Goal: Task Accomplishment & Management: Manage account settings

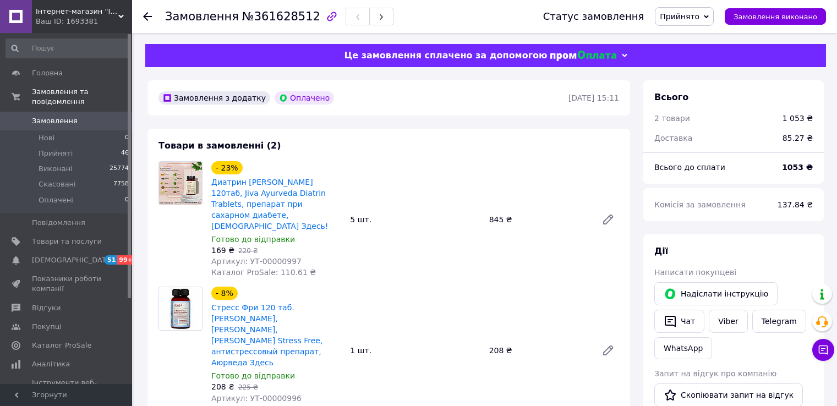
scroll to position [55, 0]
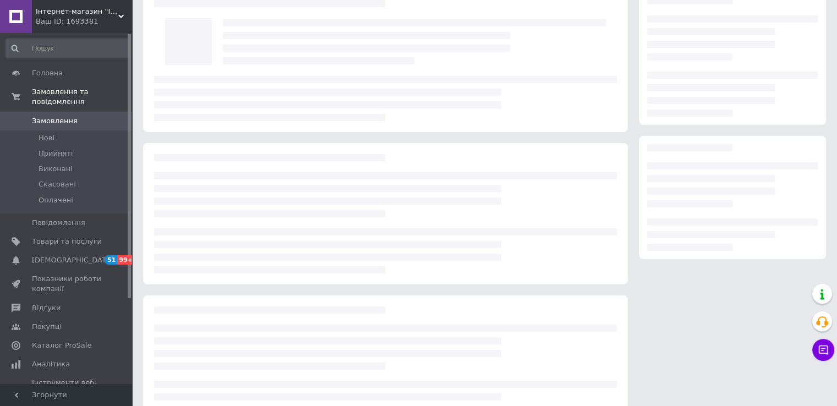
scroll to position [55, 0]
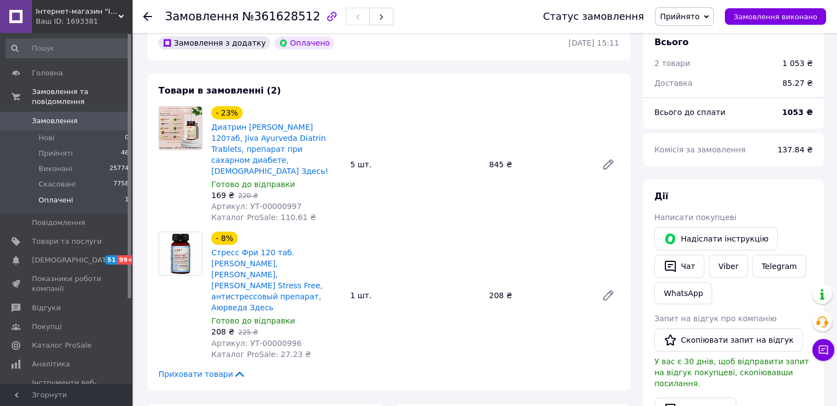
click at [91, 193] on li "Оплачені 1" at bounding box center [67, 203] width 135 height 21
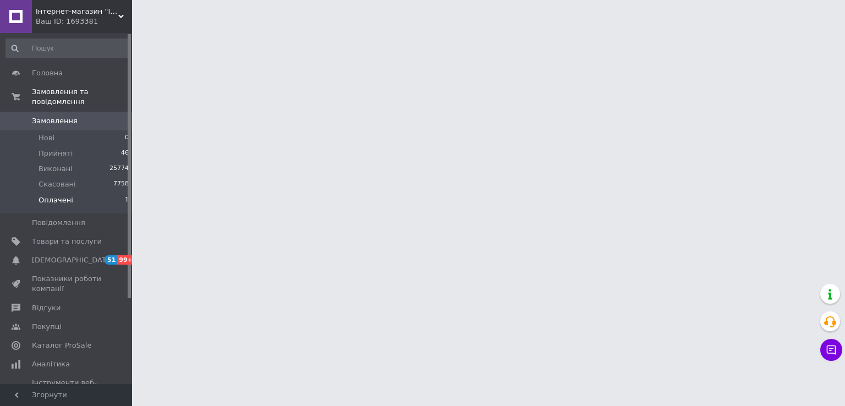
click at [48, 195] on span "Оплачені" at bounding box center [56, 200] width 35 height 10
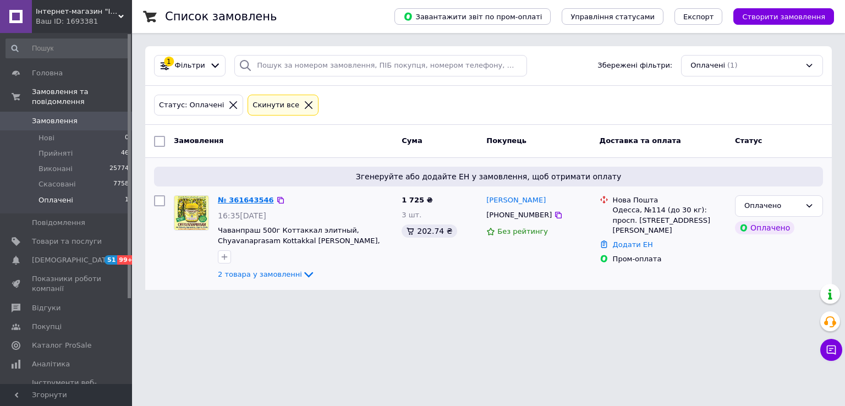
click at [238, 199] on link "№ 361643546" at bounding box center [246, 200] width 56 height 8
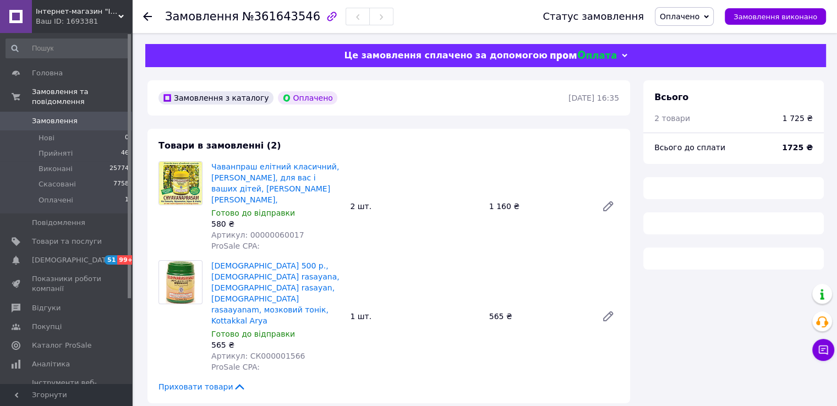
scroll to position [97, 0]
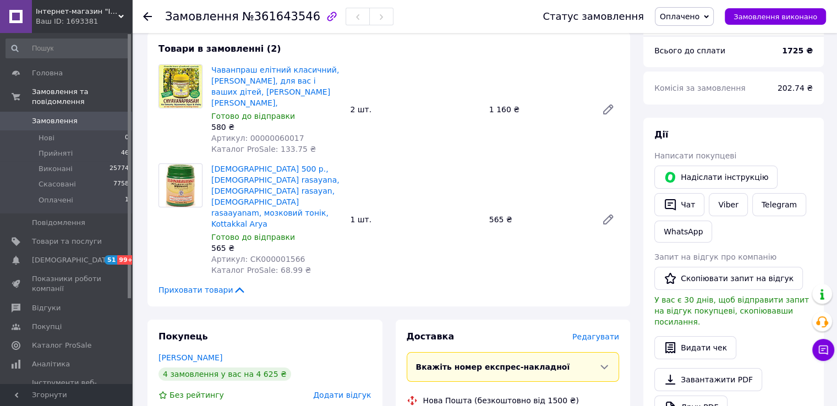
click at [673, 12] on span "Оплачено" at bounding box center [684, 16] width 59 height 19
click at [694, 31] on li "Прийнято" at bounding box center [684, 38] width 58 height 17
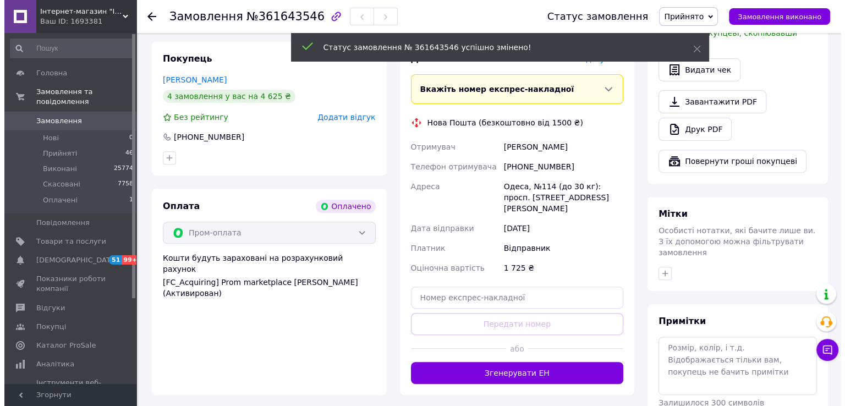
scroll to position [317, 0]
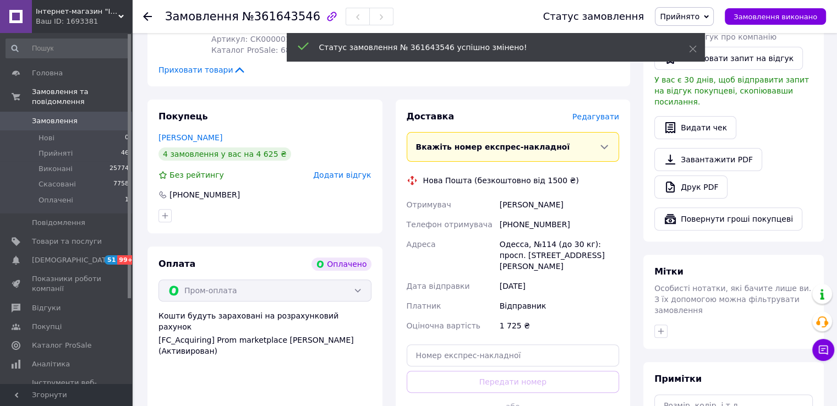
click at [595, 112] on span "Редагувати" at bounding box center [595, 116] width 47 height 9
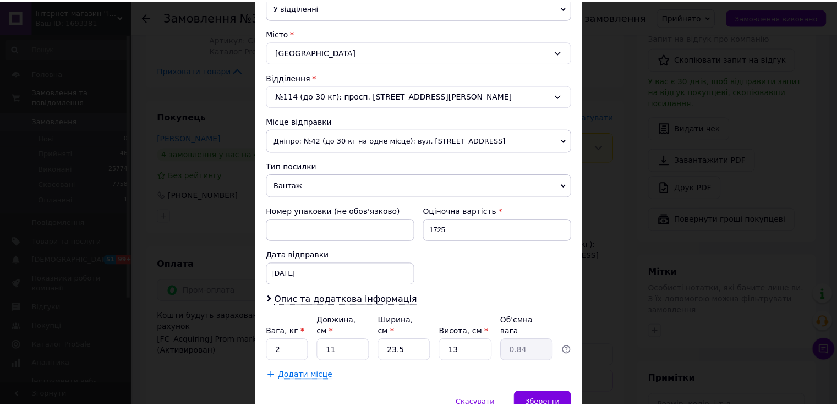
scroll to position [321, 0]
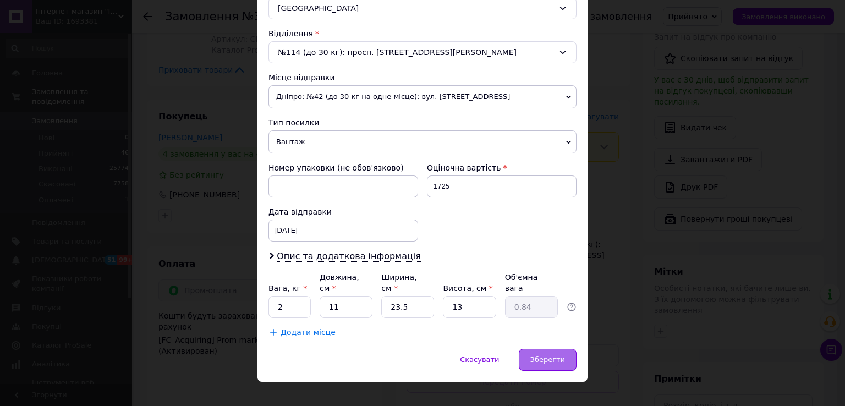
click at [543, 353] on div "Зберегти" at bounding box center [548, 360] width 58 height 22
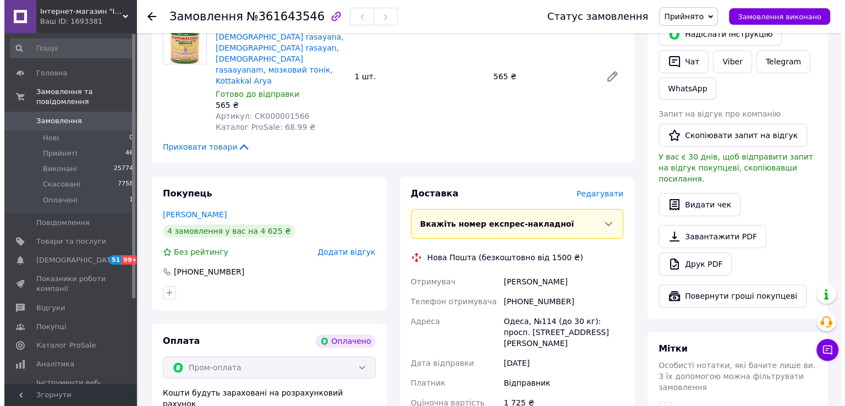
scroll to position [262, 0]
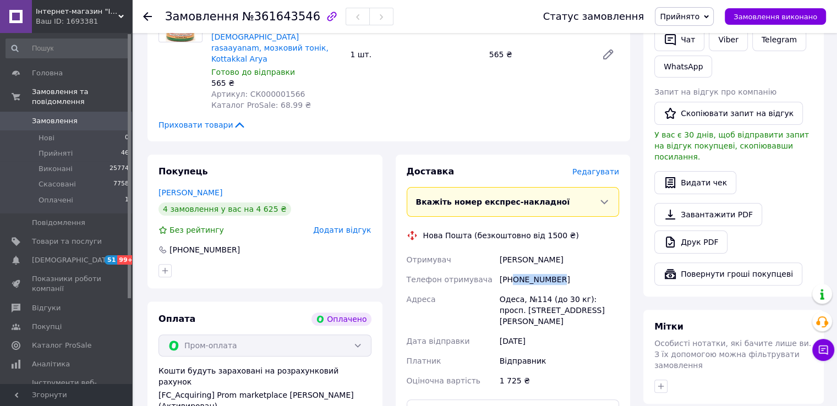
drag, startPoint x: 513, startPoint y: 260, endPoint x: 568, endPoint y: 258, distance: 55.1
click at [568, 270] on div "[PHONE_NUMBER]" at bounding box center [559, 280] width 124 height 20
copy div "0679812187"
click at [518, 289] on div "Одеса, №114 (до 30 кг): просп. [STREET_ADDRESS][PERSON_NAME]" at bounding box center [559, 310] width 124 height 42
drag, startPoint x: 513, startPoint y: 257, endPoint x: 561, endPoint y: 262, distance: 48.6
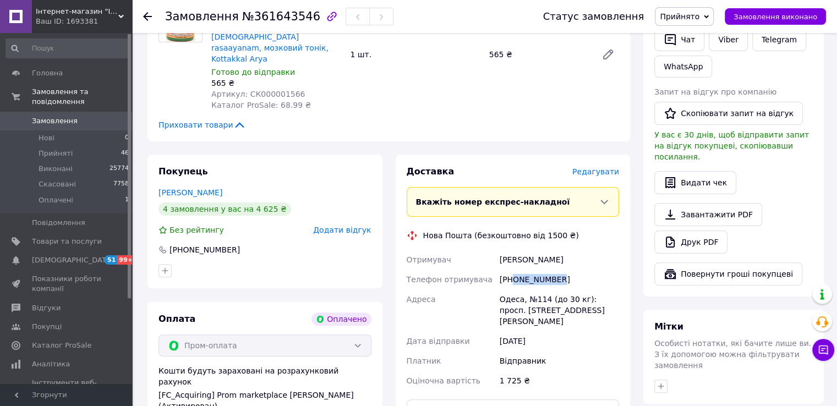
click at [561, 270] on div "[PHONE_NUMBER]" at bounding box center [559, 280] width 124 height 20
copy div "0679812187"
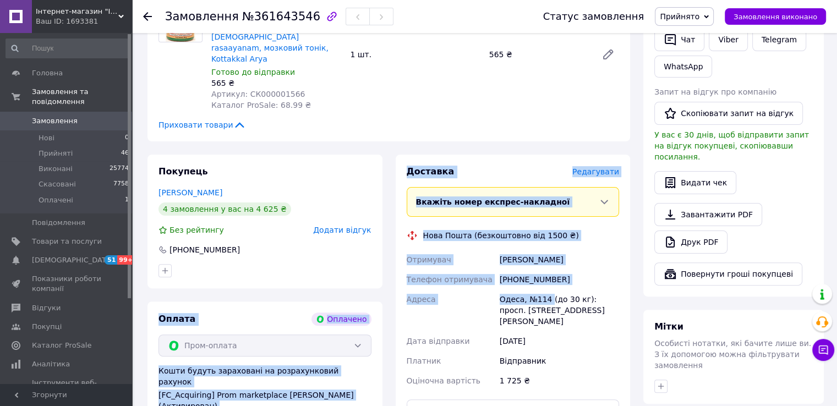
drag, startPoint x: 547, startPoint y: 278, endPoint x: 356, endPoint y: 278, distance: 190.9
click at [335, 276] on div "Покупець Филипчук Виктория 4 замовлення у вас на 4 625 ₴ Без рейтингу Додати ві…" at bounding box center [389, 331] width 496 height 353
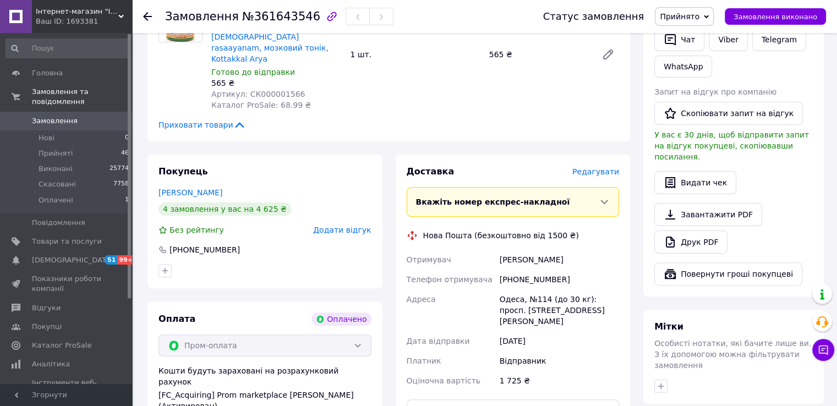
drag, startPoint x: 498, startPoint y: 297, endPoint x: 558, endPoint y: 297, distance: 60.5
click at [498, 297] on div "Одеса, №114 (до 30 кг): просп. [STREET_ADDRESS][PERSON_NAME]" at bounding box center [559, 310] width 124 height 42
drag, startPoint x: 547, startPoint y: 280, endPoint x: 474, endPoint y: 274, distance: 73.9
click at [474, 274] on div "Отримувач Филипчук Виктория Телефон отримувача +380679812187 Адреса Одеса, №114…" at bounding box center [512, 320] width 217 height 141
copy div "Адреса Одеса, №114"
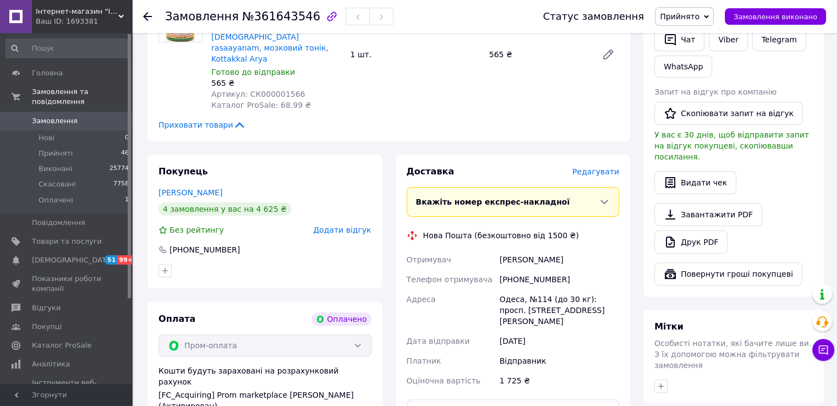
click at [589, 167] on span "Редагувати" at bounding box center [595, 171] width 47 height 9
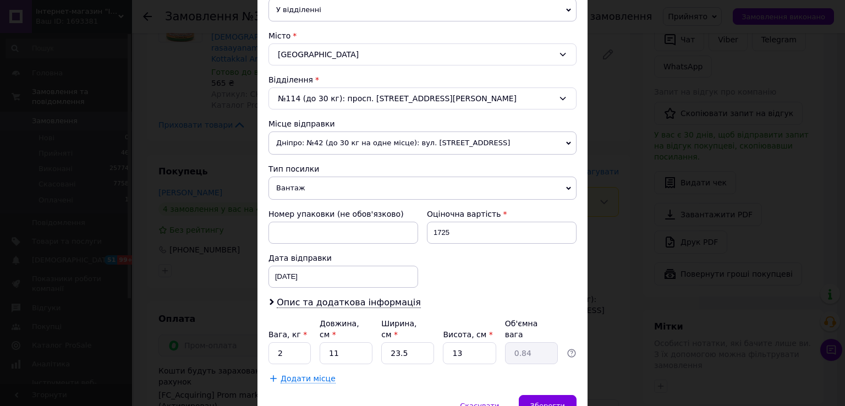
scroll to position [0, 0]
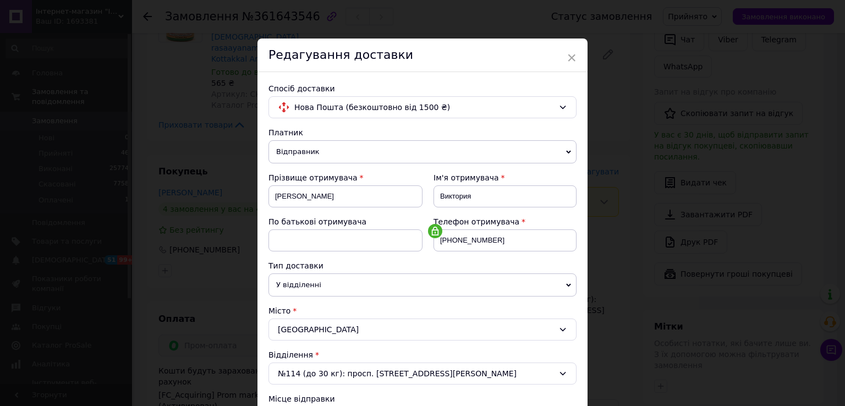
click at [564, 52] on div "Редагування доставки" at bounding box center [422, 56] width 330 height 34
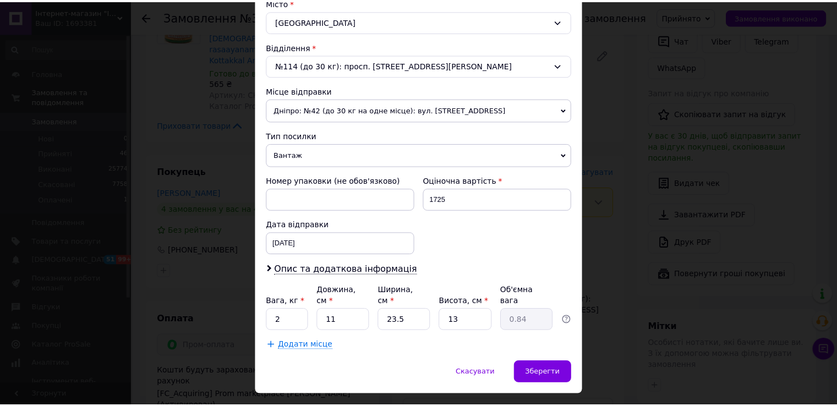
scroll to position [321, 0]
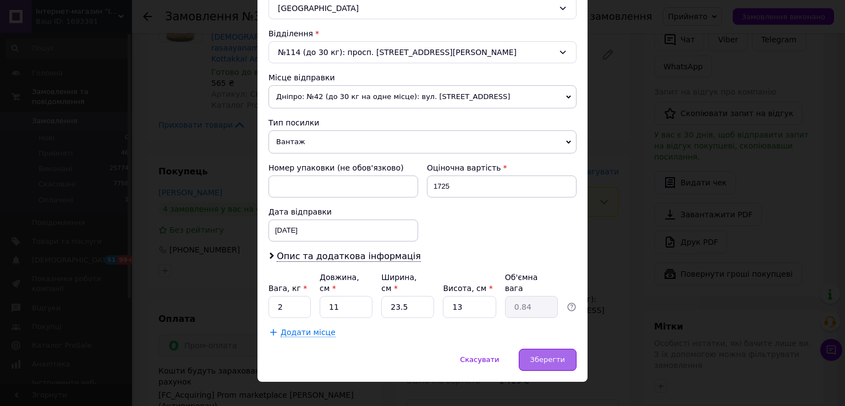
click at [552, 355] on span "Зберегти" at bounding box center [547, 359] width 35 height 8
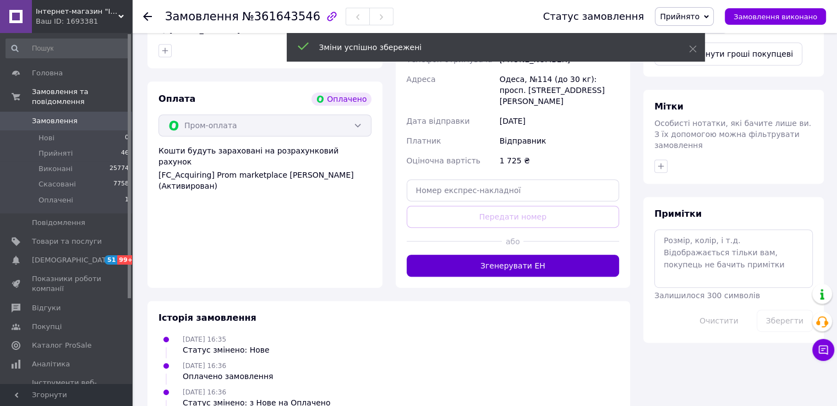
click at [524, 255] on button "Згенерувати ЕН" at bounding box center [513, 266] width 213 height 22
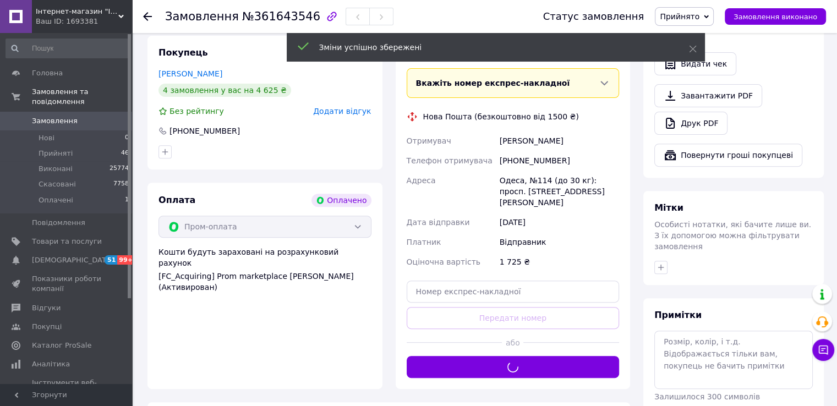
scroll to position [262, 0]
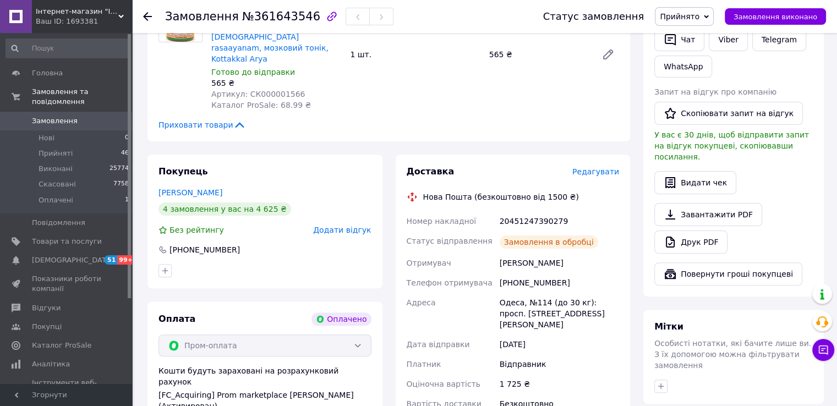
click at [522, 211] on div "20451247390279" at bounding box center [559, 221] width 124 height 20
copy div "20451247390279"
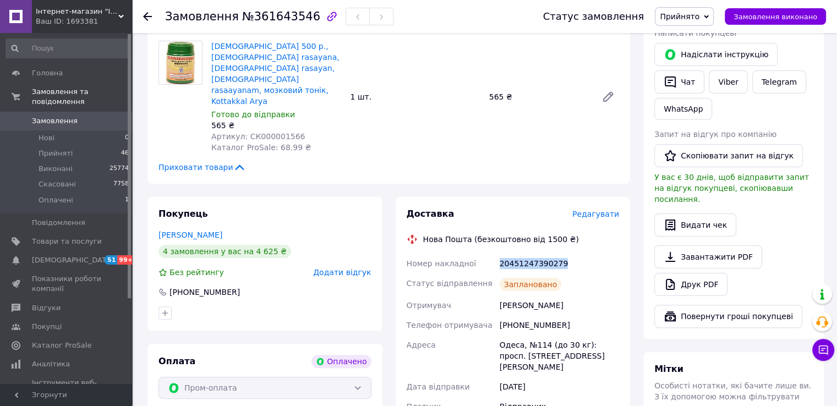
scroll to position [42, 0]
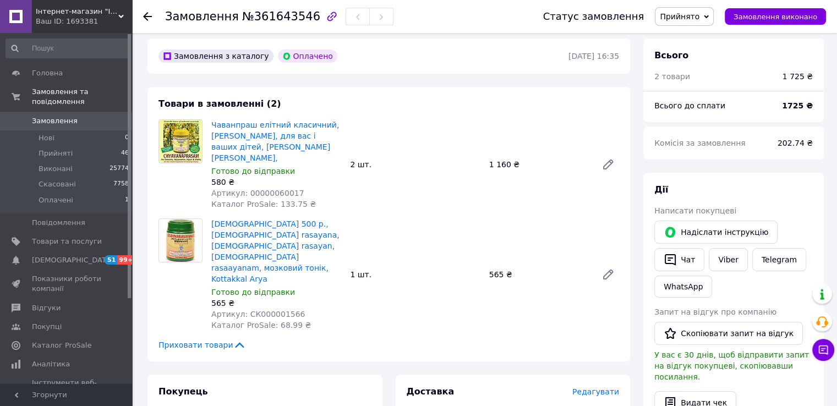
click at [258, 196] on span "Артикул: 00000060017" at bounding box center [257, 193] width 93 height 9
copy span "00000060017"
click at [256, 310] on span "Артикул: СК000001566" at bounding box center [258, 314] width 94 height 9
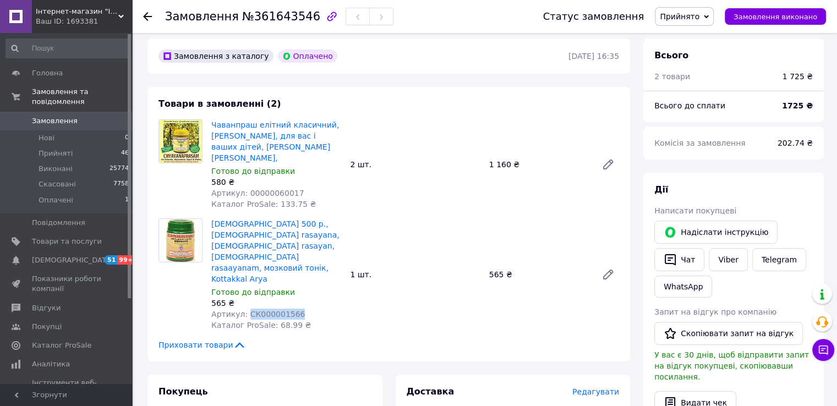
copy span "СК000001566"
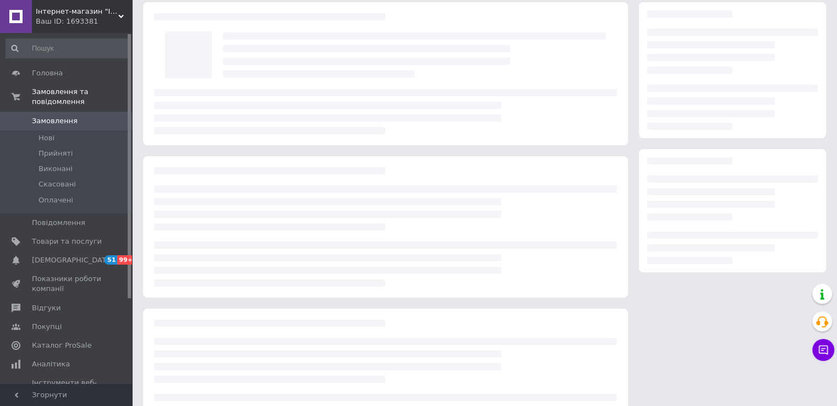
scroll to position [42, 0]
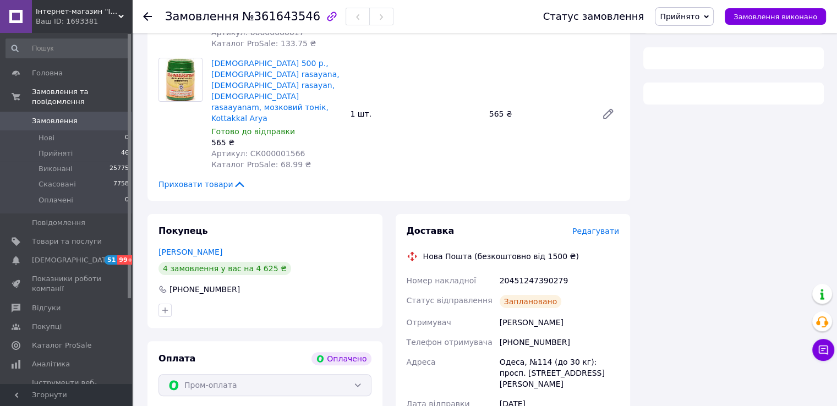
scroll to position [207, 0]
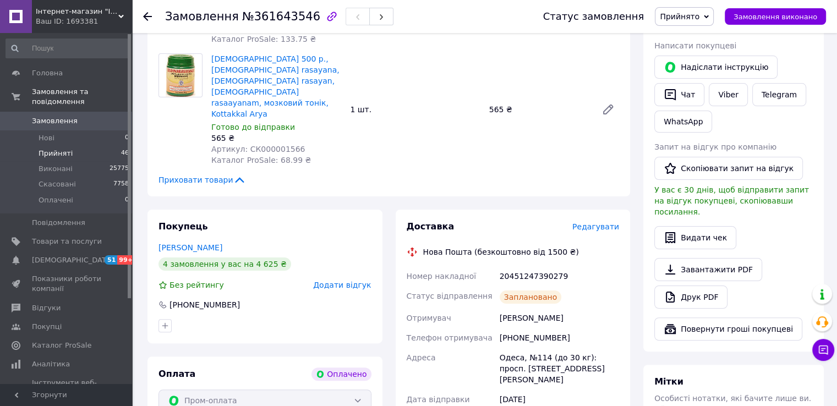
click at [103, 135] on ul "Нові 0 Прийняті 46 Виконані 25775 Скасовані 7758 Оплачені 0" at bounding box center [67, 171] width 135 height 83
click at [98, 146] on li "Прийняті 46" at bounding box center [67, 153] width 135 height 15
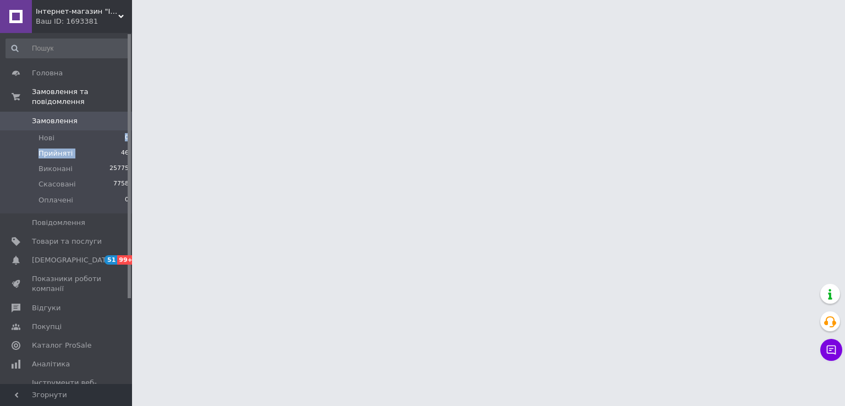
click at [56, 149] on span "Прийняті" at bounding box center [56, 154] width 34 height 10
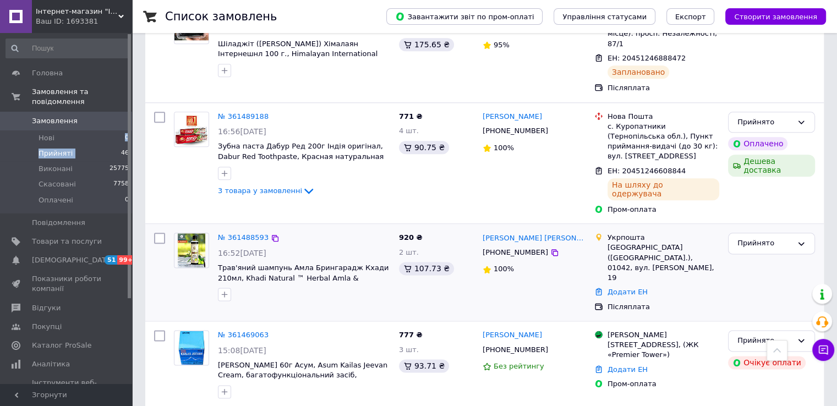
scroll to position [1375, 0]
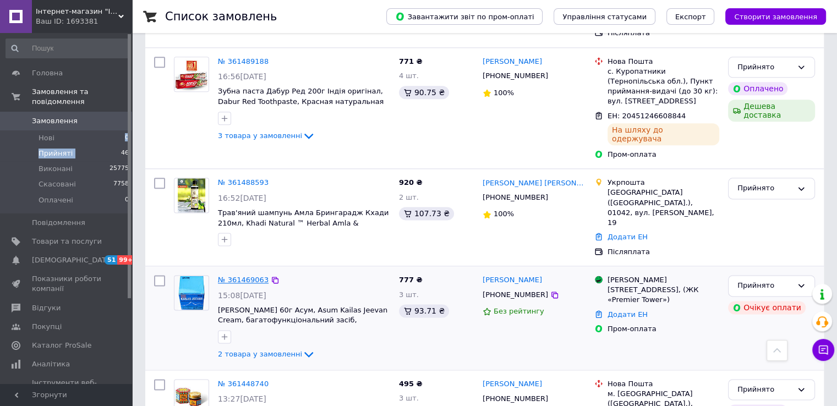
click at [253, 276] on link "№ 361469063" at bounding box center [243, 280] width 51 height 8
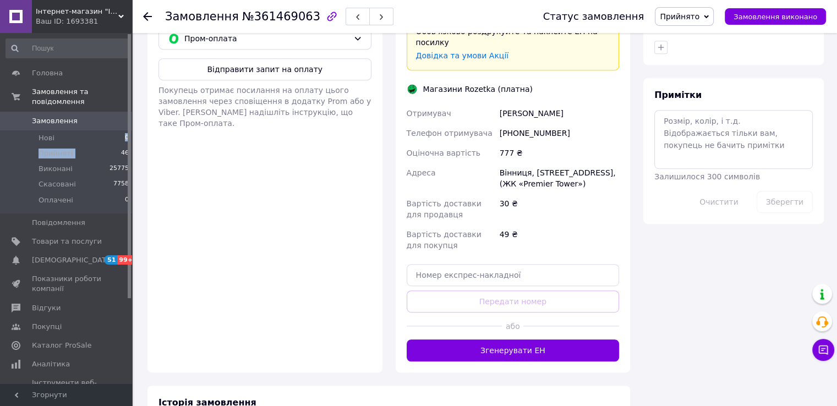
scroll to position [517, 0]
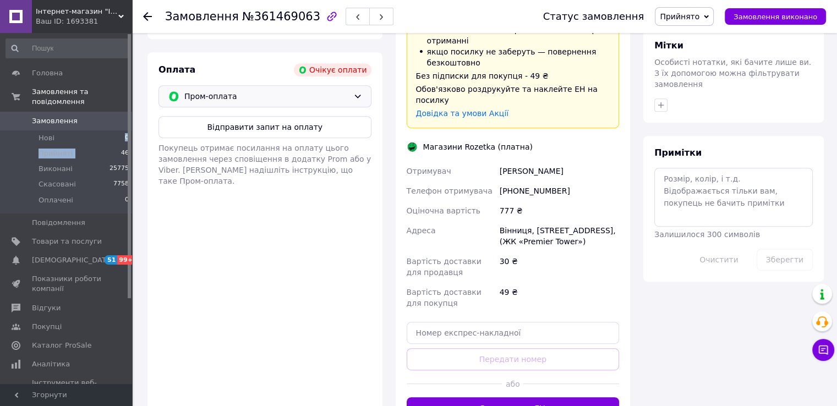
click at [256, 94] on div "Пром-оплата" at bounding box center [264, 96] width 213 height 22
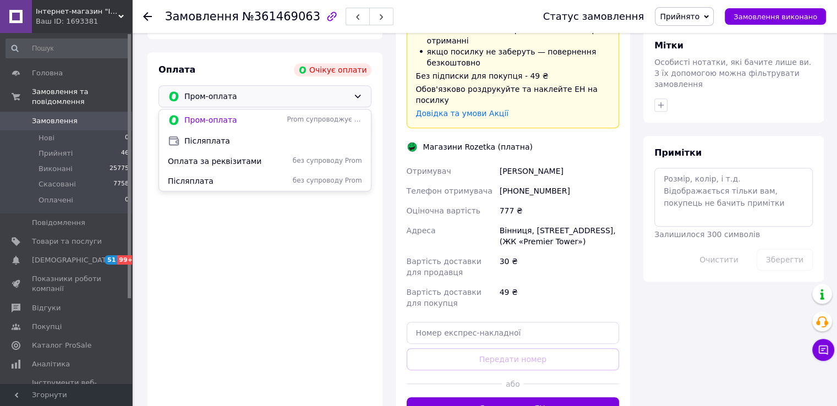
click at [263, 242] on div "Оплата Очікує оплати Пром-оплата Пром-оплата Prom супроводжує покупку Післяплат…" at bounding box center [264, 241] width 235 height 378
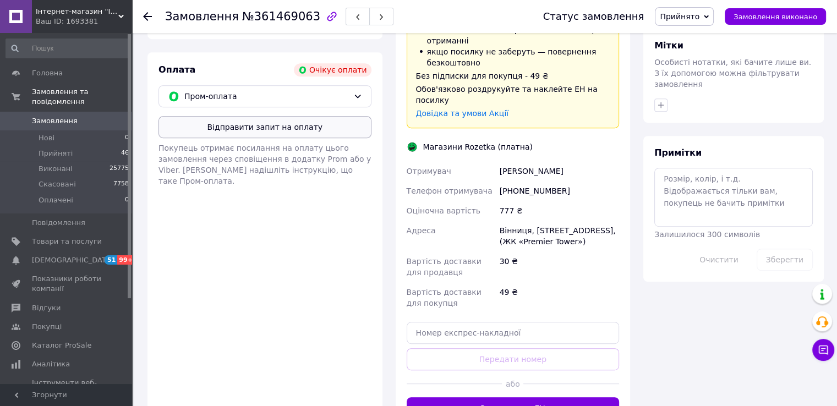
click at [253, 116] on button "Відправити запит на оплату" at bounding box center [264, 127] width 213 height 22
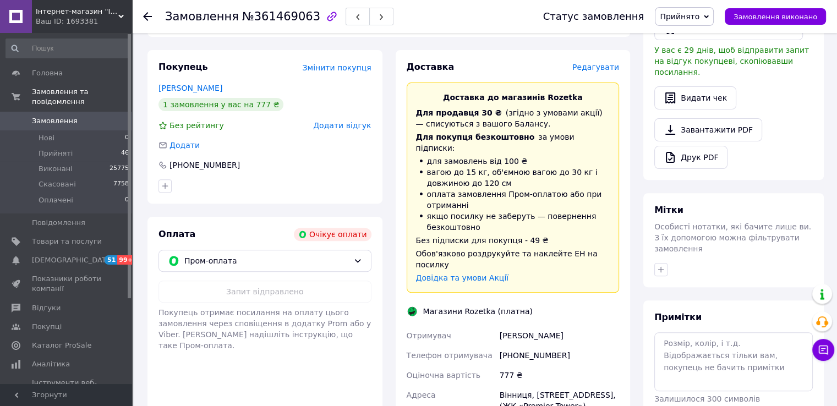
scroll to position [352, 0]
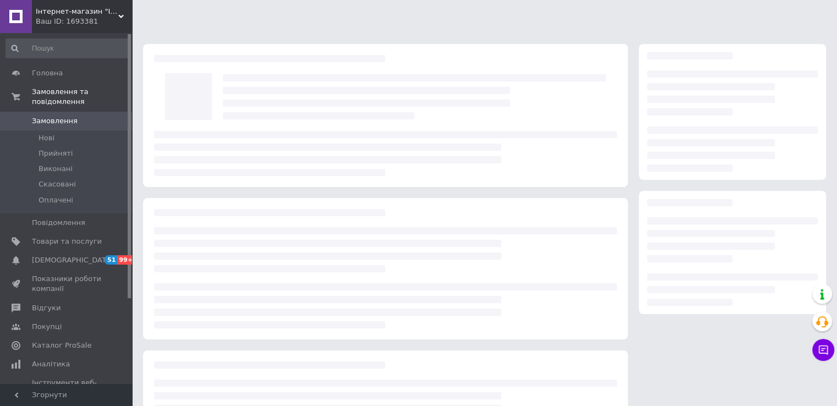
scroll to position [97, 0]
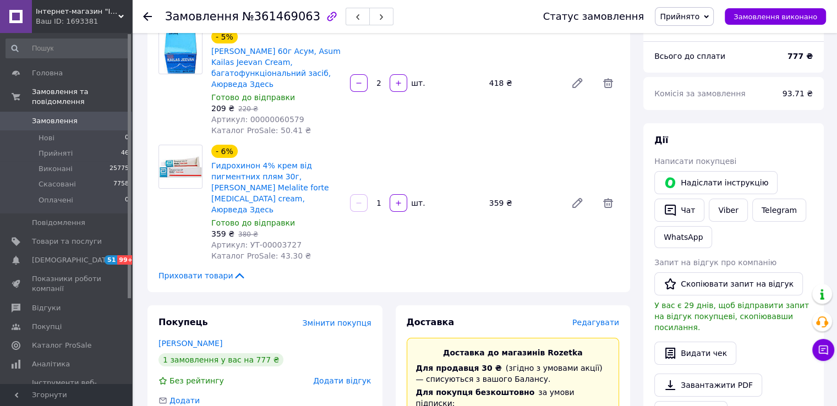
scroll to position [97, 0]
